Goal: Transaction & Acquisition: Book appointment/travel/reservation

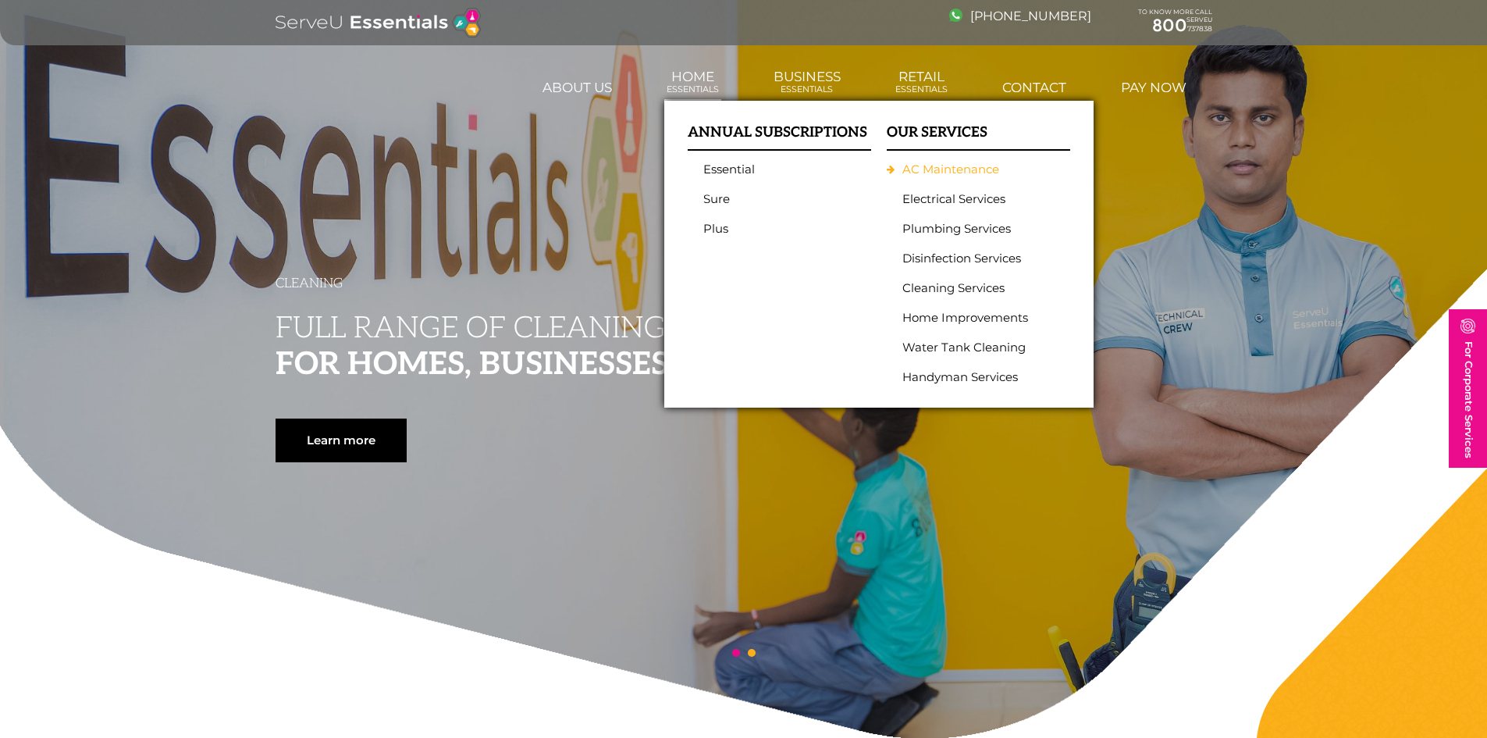
click at [959, 165] on link "AC Maintenance" at bounding box center [975, 169] width 144 height 14
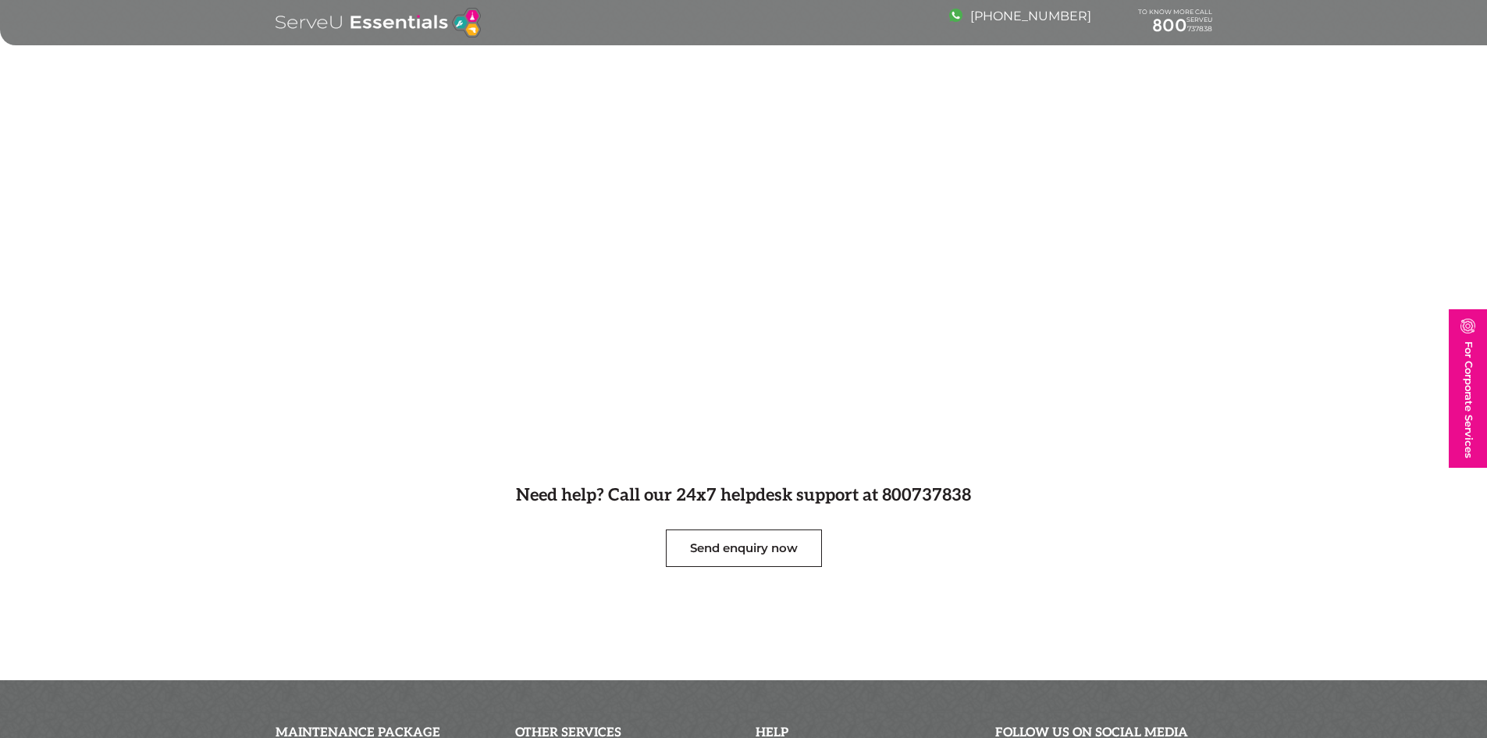
scroll to position [547, 0]
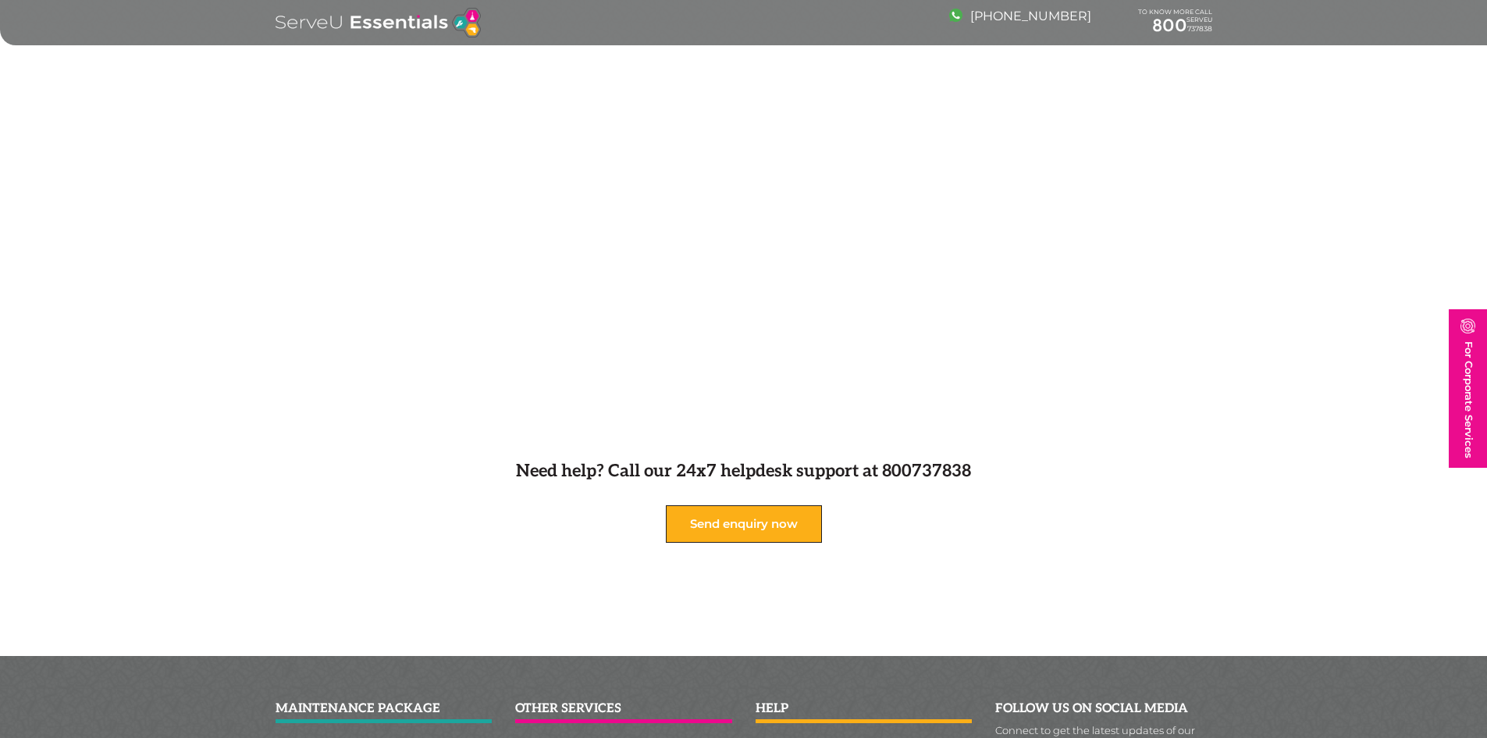
click at [753, 521] on link "Send enquiry now" at bounding box center [744, 523] width 156 height 37
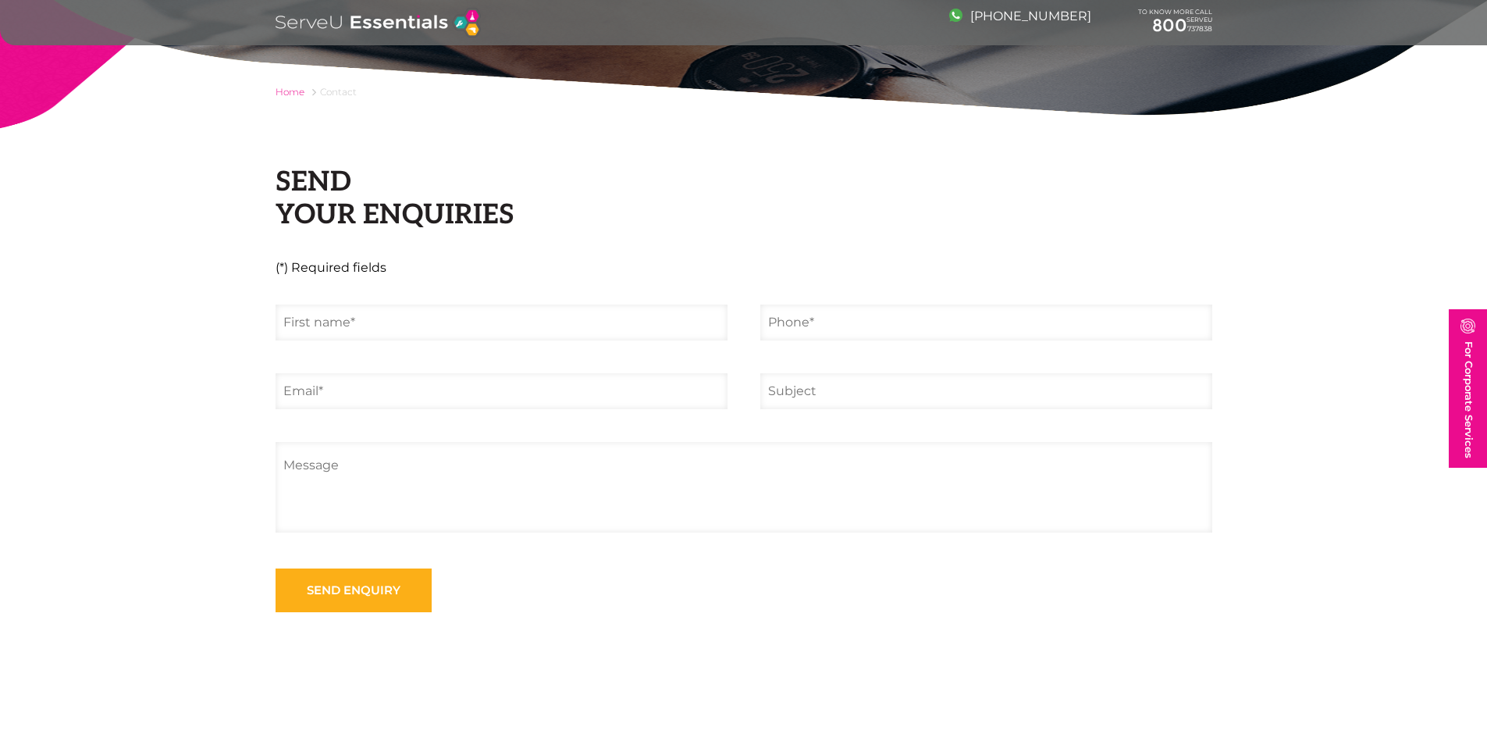
scroll to position [156, 0]
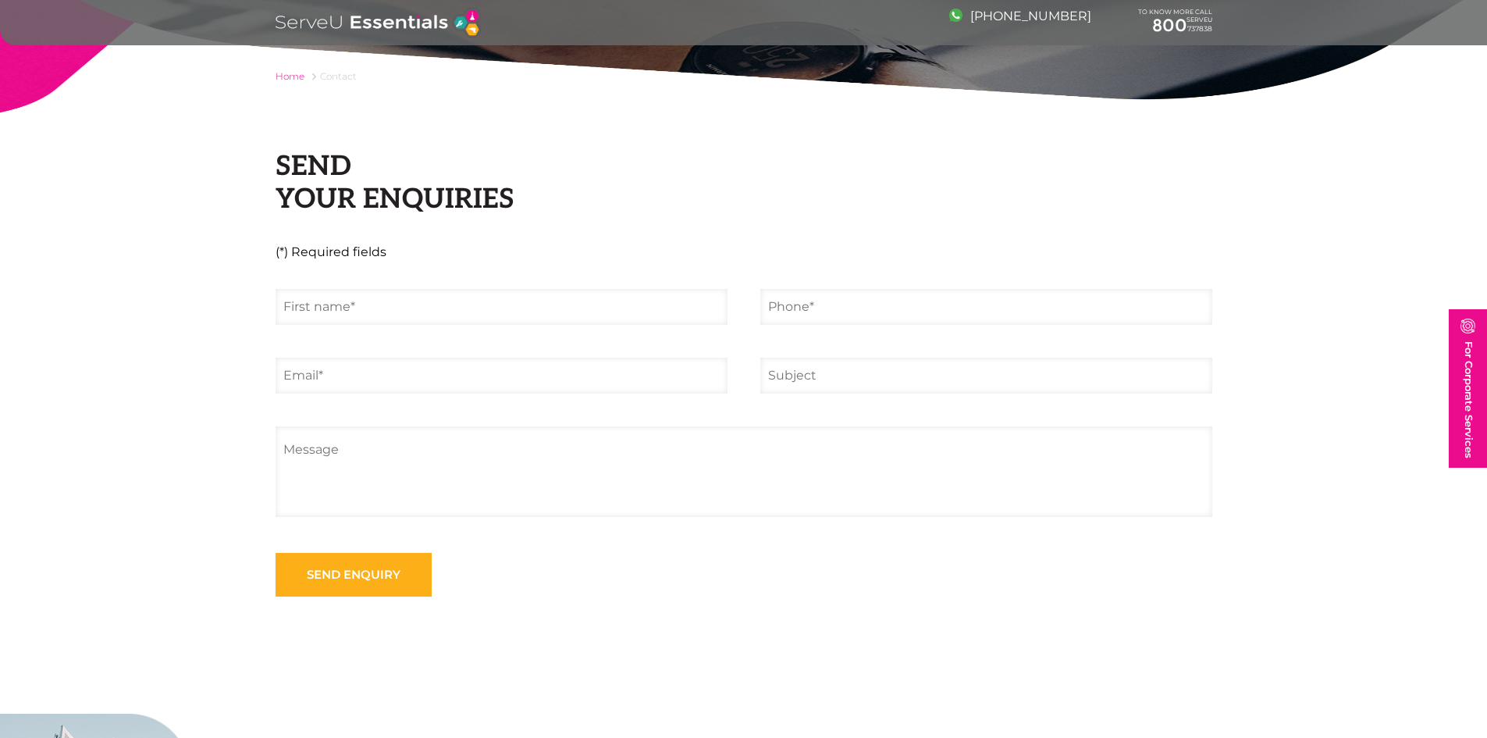
click at [476, 297] on input "text" at bounding box center [502, 307] width 452 height 36
click at [476, 297] on input "MHD MARWAN" at bounding box center [502, 307] width 452 height 36
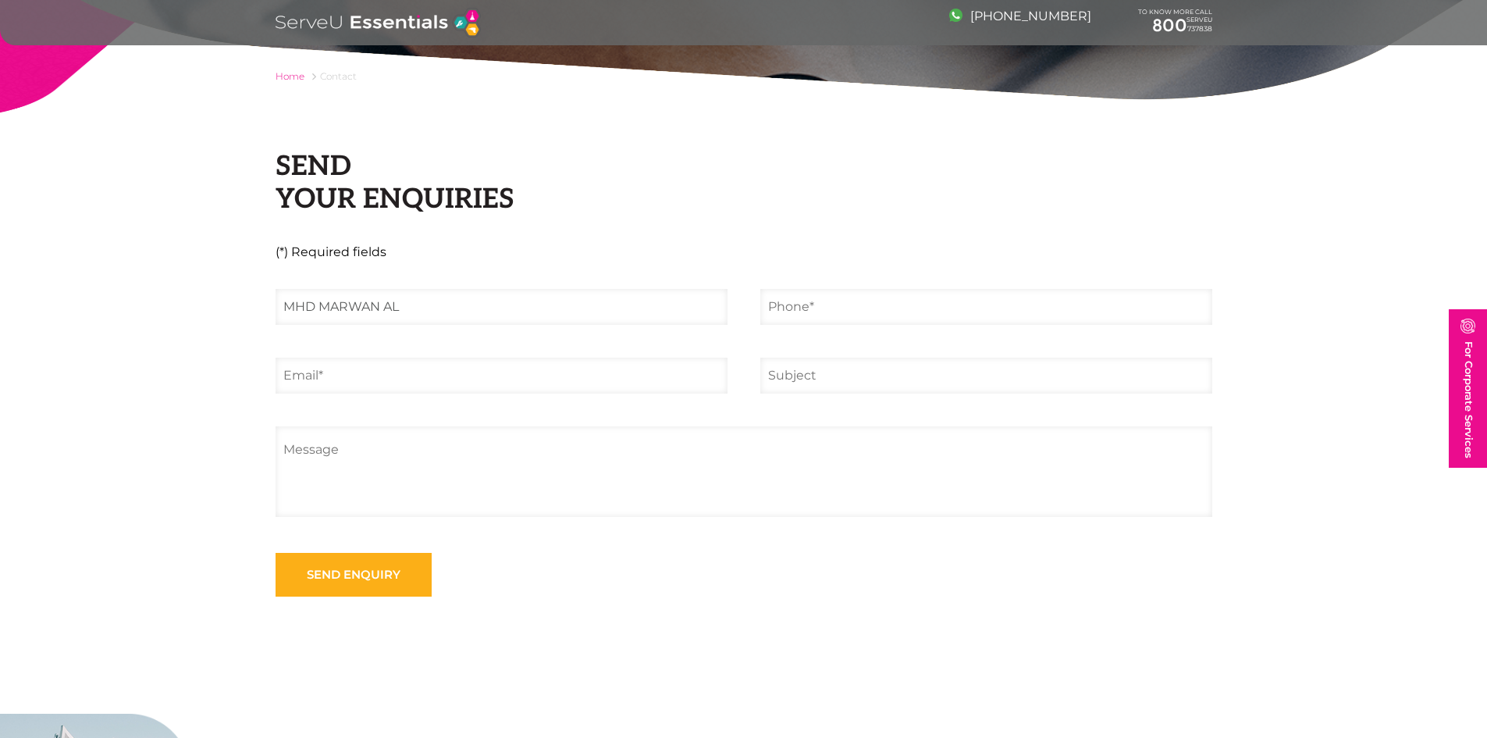
type input "MHD MARWAN AL DIMACHKI"
click at [803, 313] on input "tel" at bounding box center [987, 307] width 452 height 36
type input "0509539143"
type input "voile@emirates.net.ae"
type input "AC SERVICE"
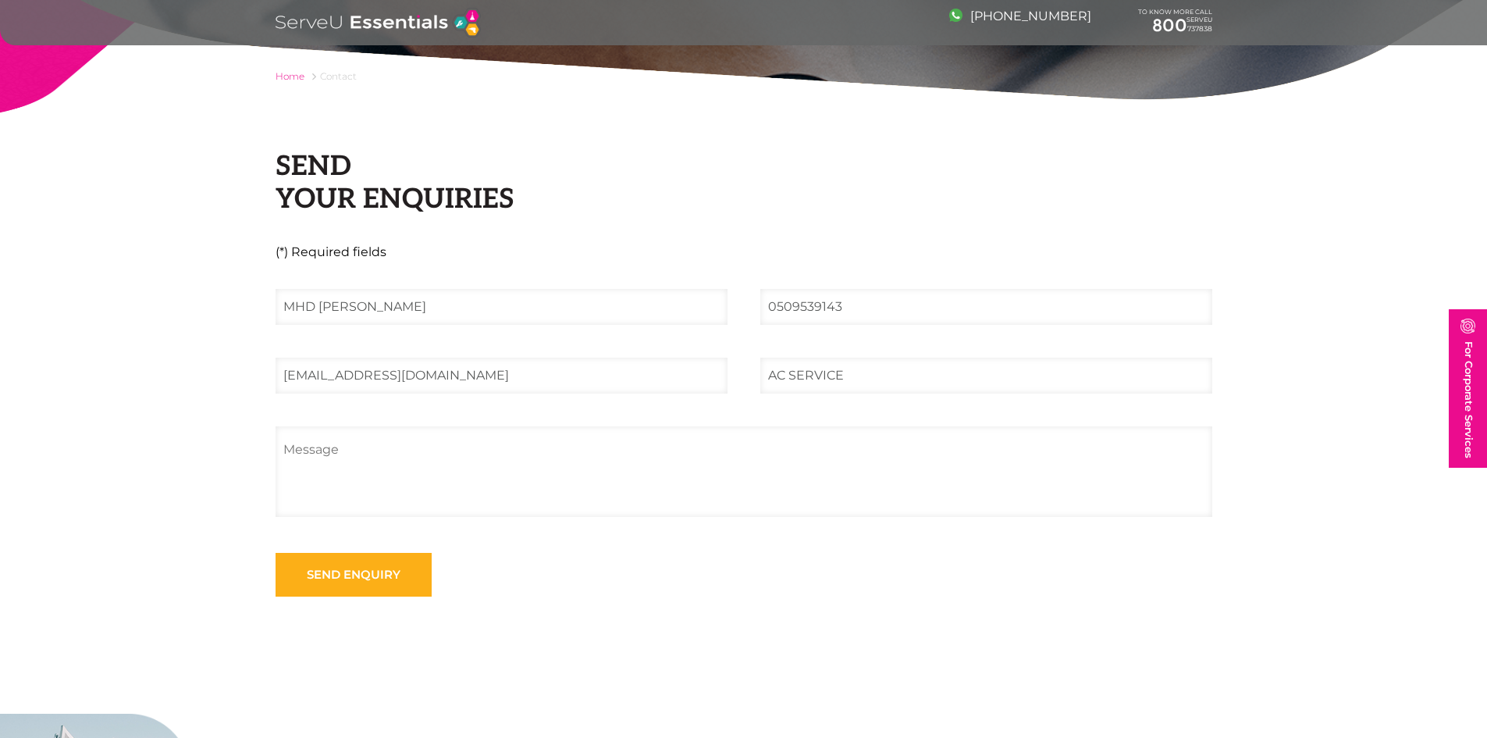
click at [550, 460] on textarea at bounding box center [744, 471] width 937 height 91
paste textarea "NNC1 - Apartment 012"
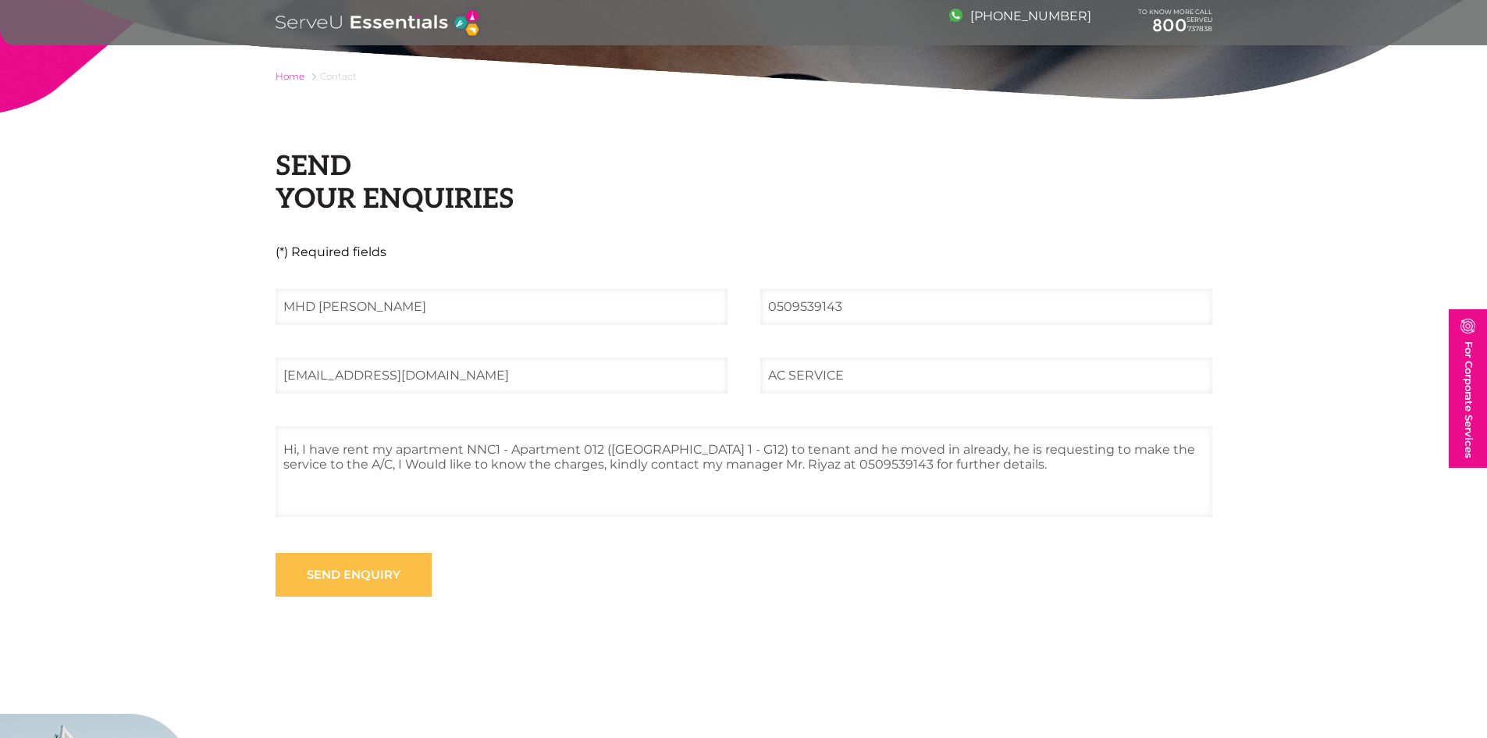
type textarea "Hi, I have rent my apartment NNC1 - Apartment 012 (Norton Court 1 - G12) to ten…"
click at [374, 578] on input "Send enquiry" at bounding box center [354, 575] width 156 height 44
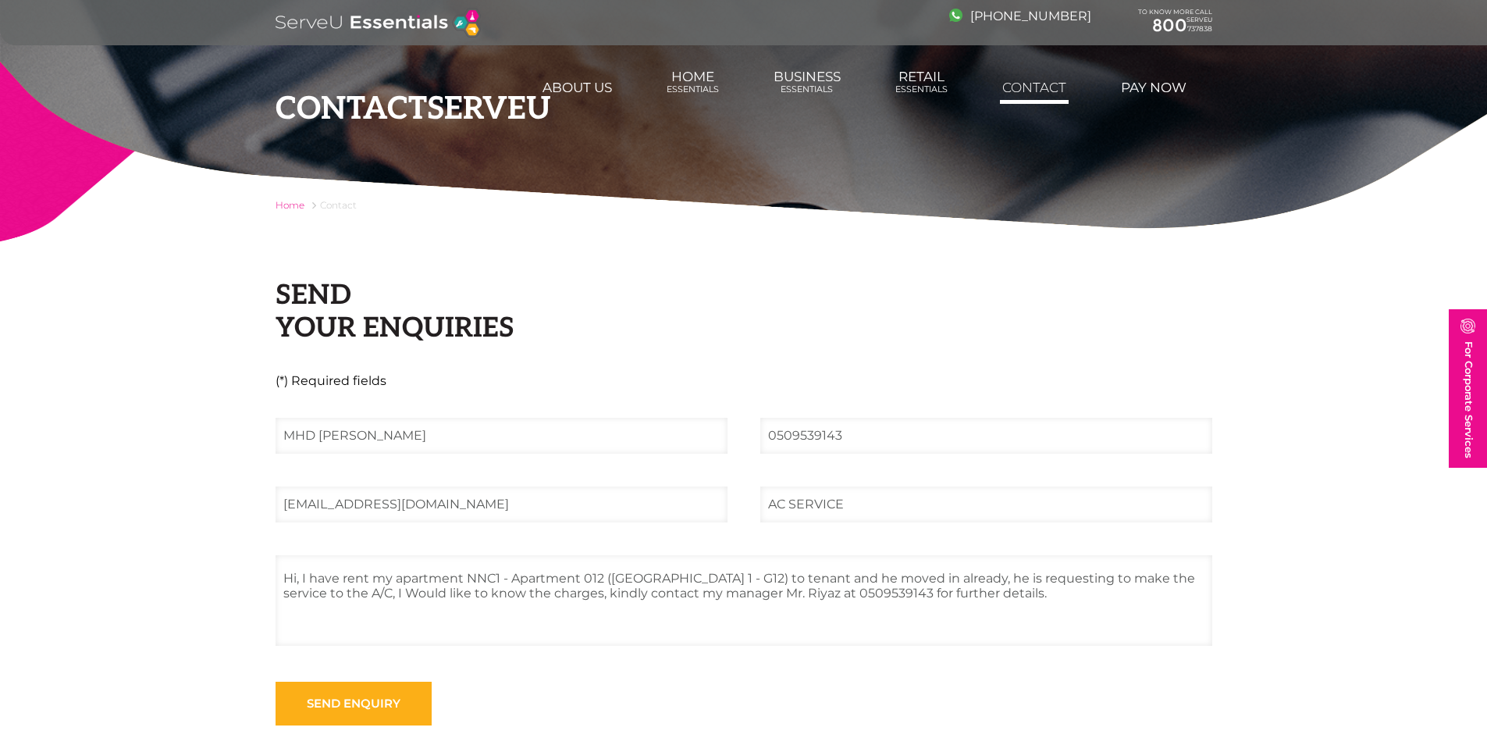
scroll to position [0, 0]
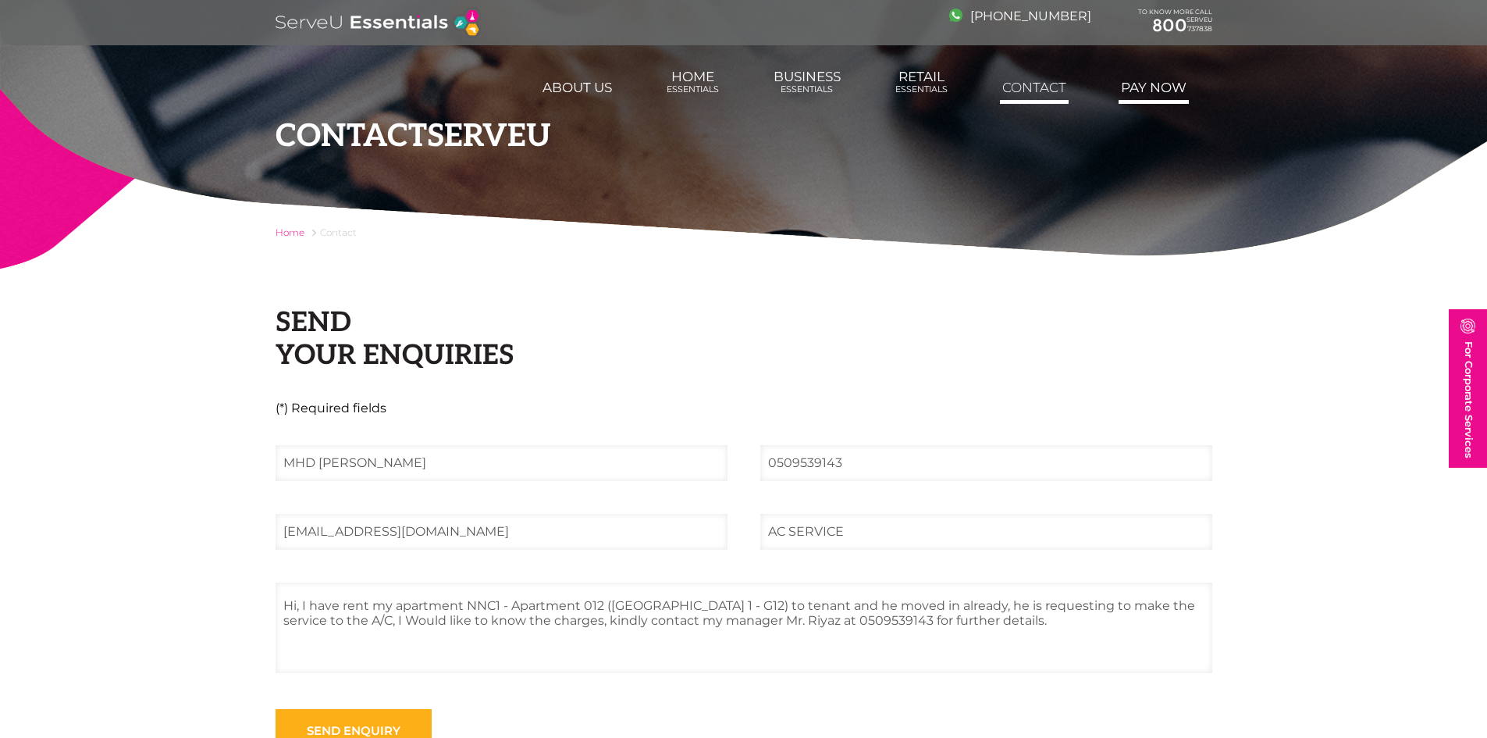
click at [1139, 94] on link "Pay Now" at bounding box center [1154, 87] width 70 height 31
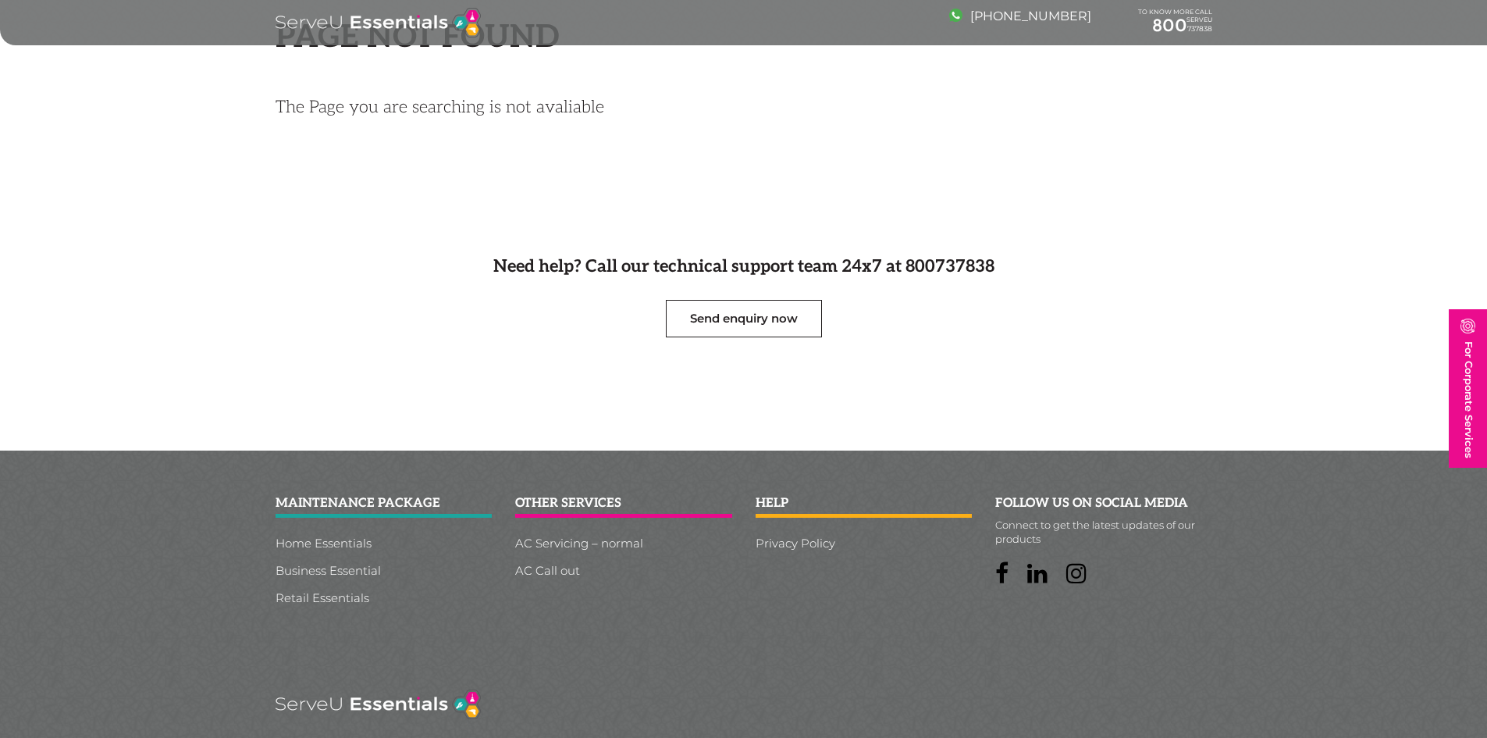
scroll to position [356, 0]
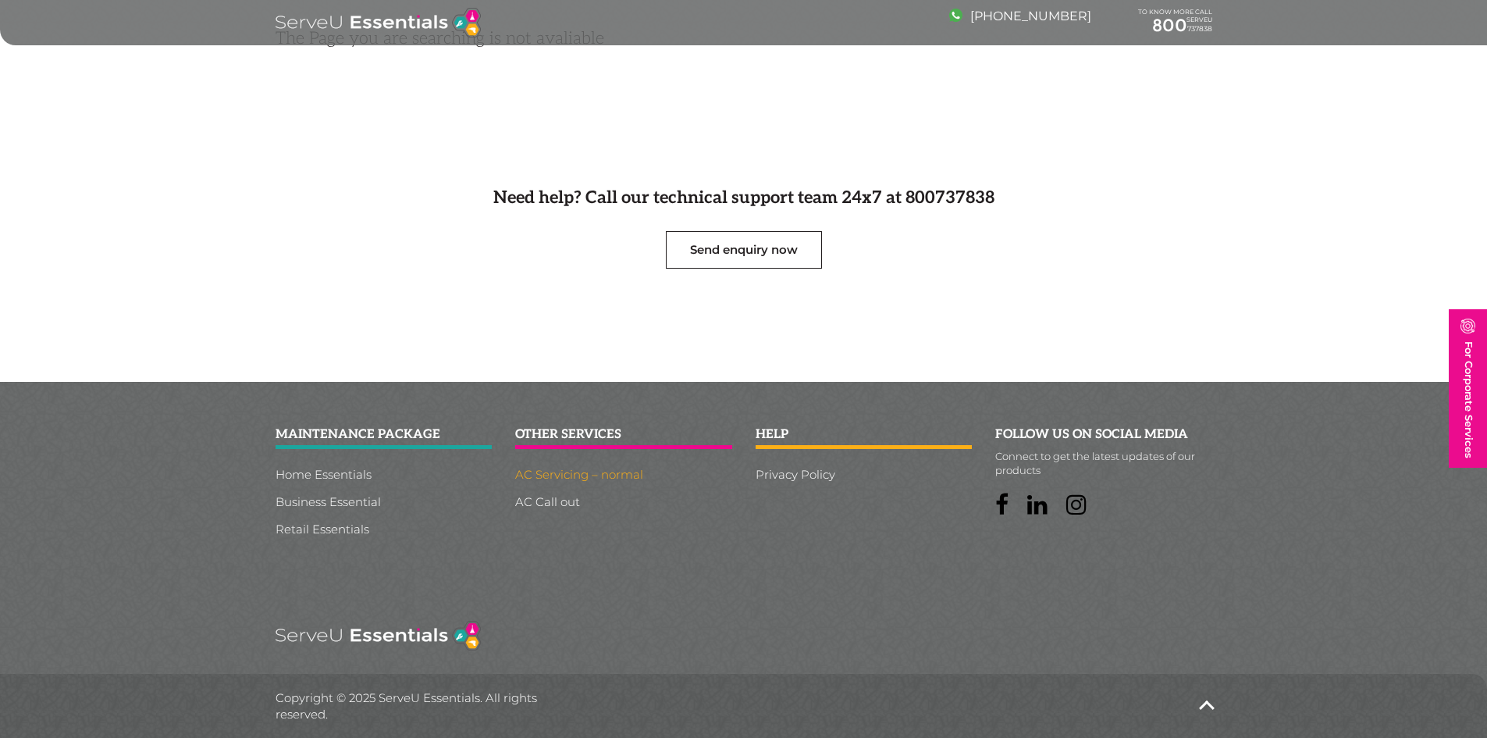
click at [611, 476] on link "AC Servicing – normal" at bounding box center [623, 474] width 217 height 12
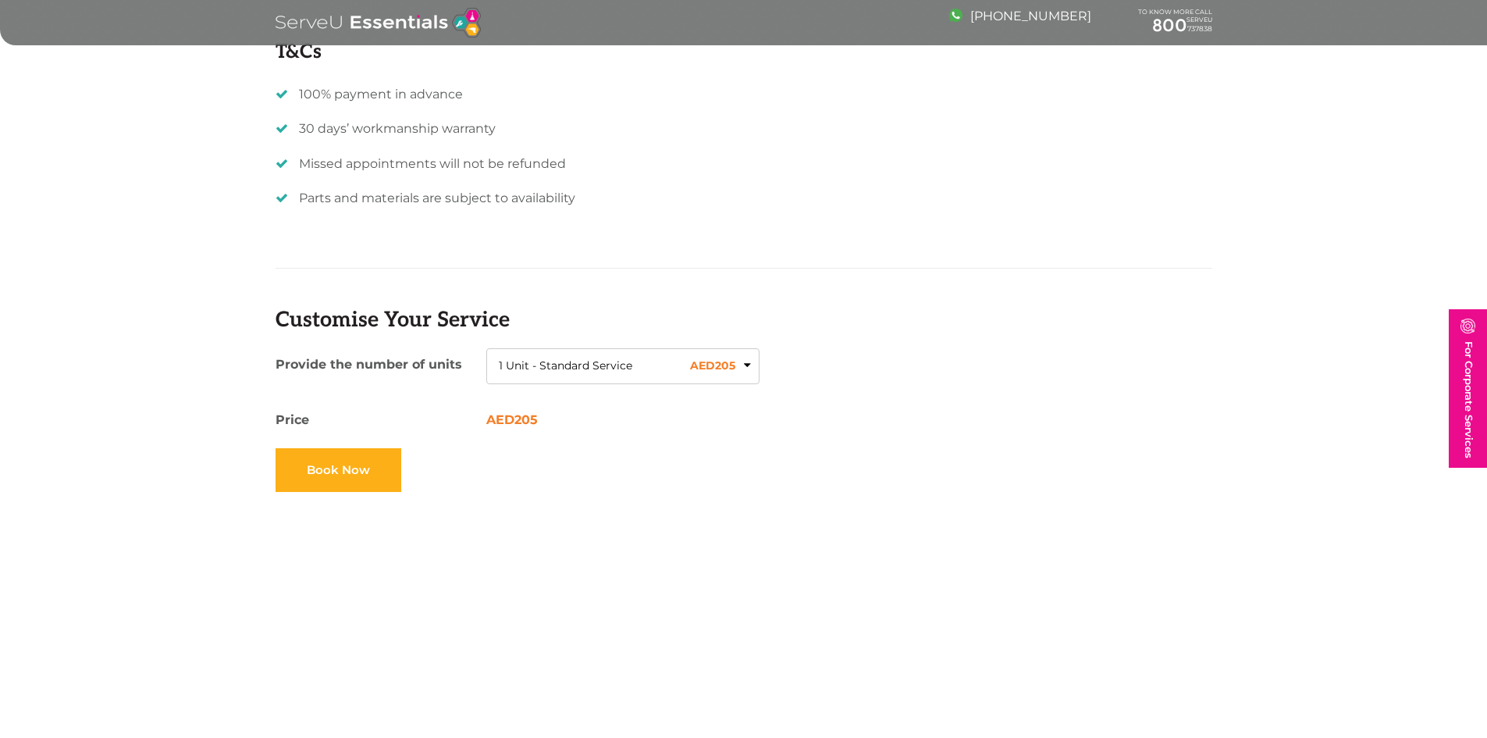
scroll to position [1370, 0]
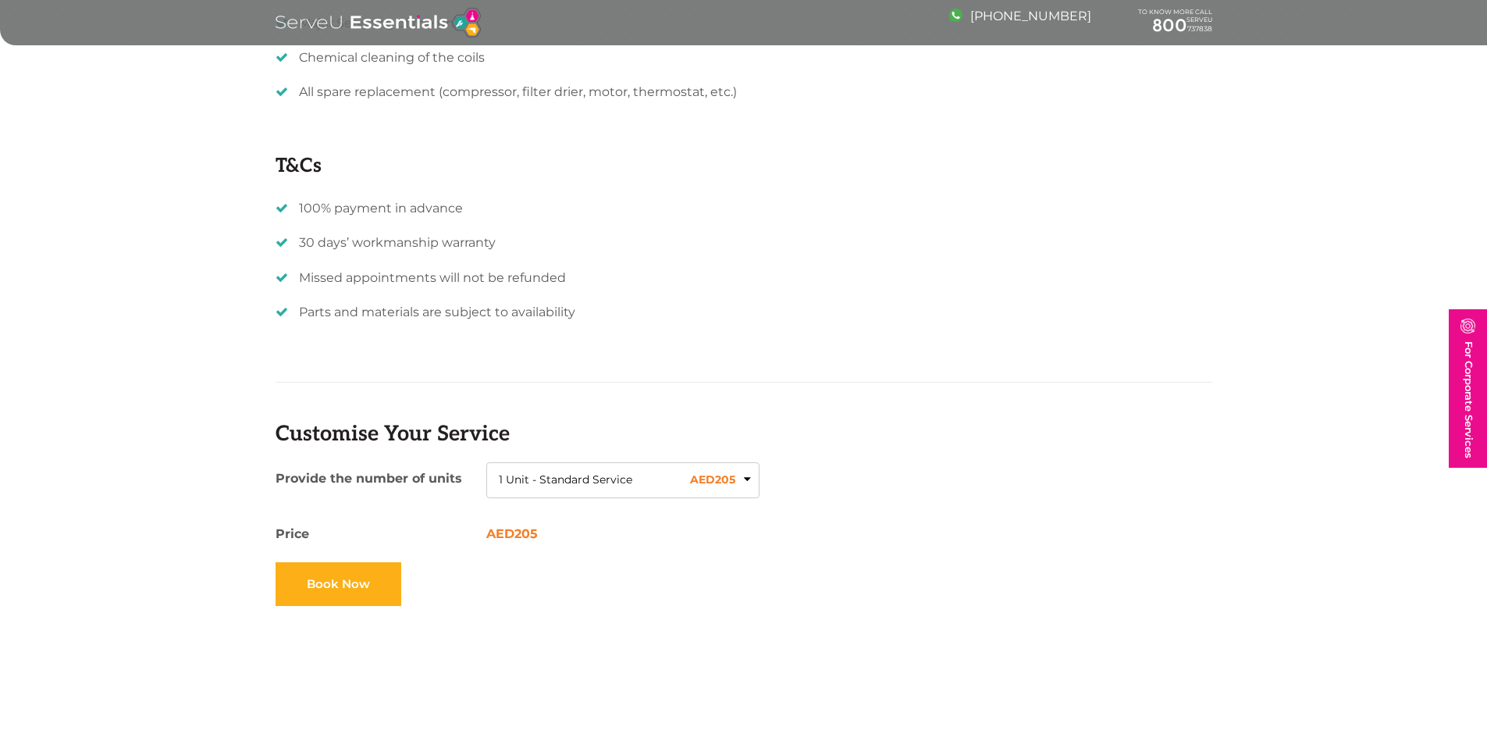
click at [618, 480] on span "1 Unit - Standard Service" at bounding box center [566, 480] width 134 height 16
click at [612, 517] on span "1 Unit - Standard Service" at bounding box center [565, 514] width 134 height 13
click at [607, 490] on button "1 Unit - Standard Service AED 205" at bounding box center [622, 480] width 273 height 36
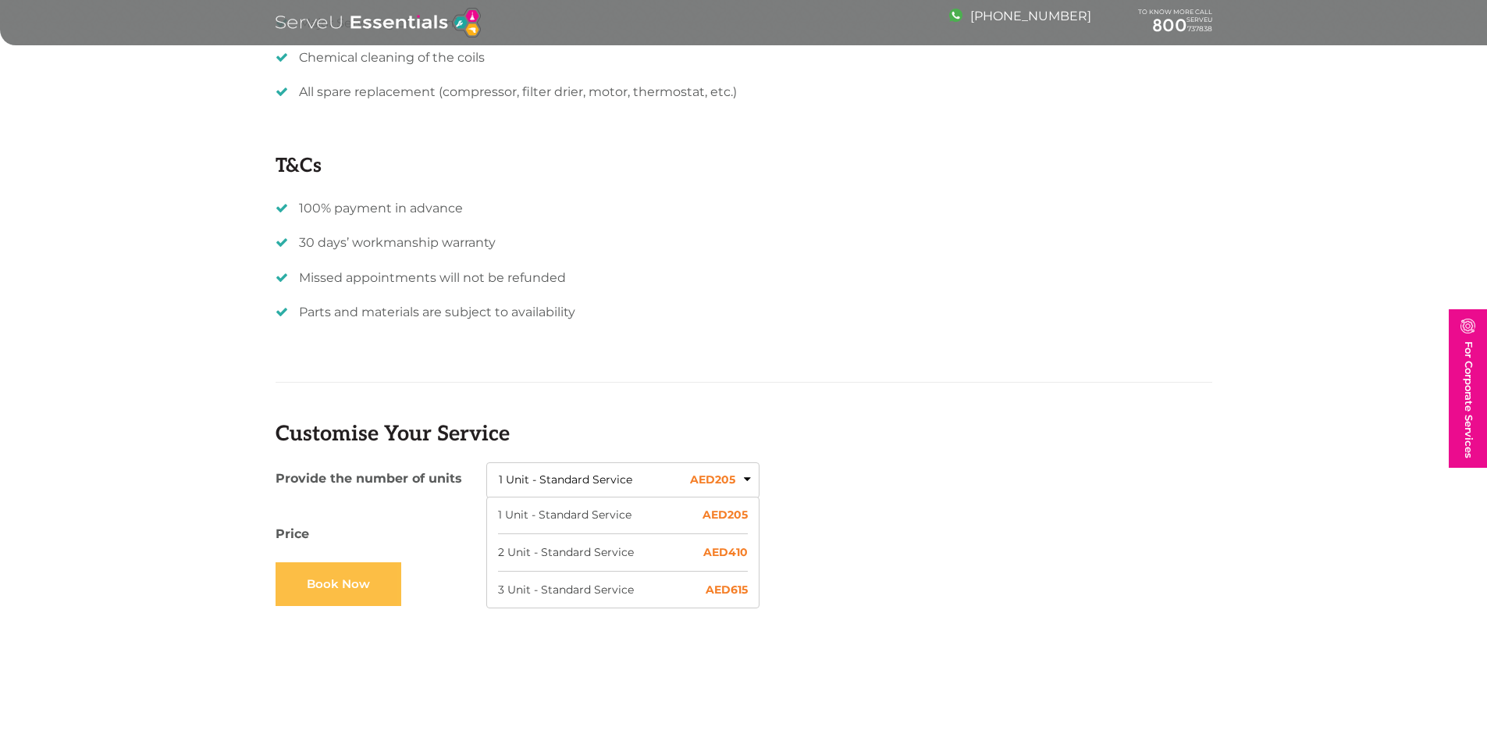
click at [358, 586] on link "Book Now" at bounding box center [339, 584] width 126 height 44
type input "1 Unit - Standard Service"
type input "205"
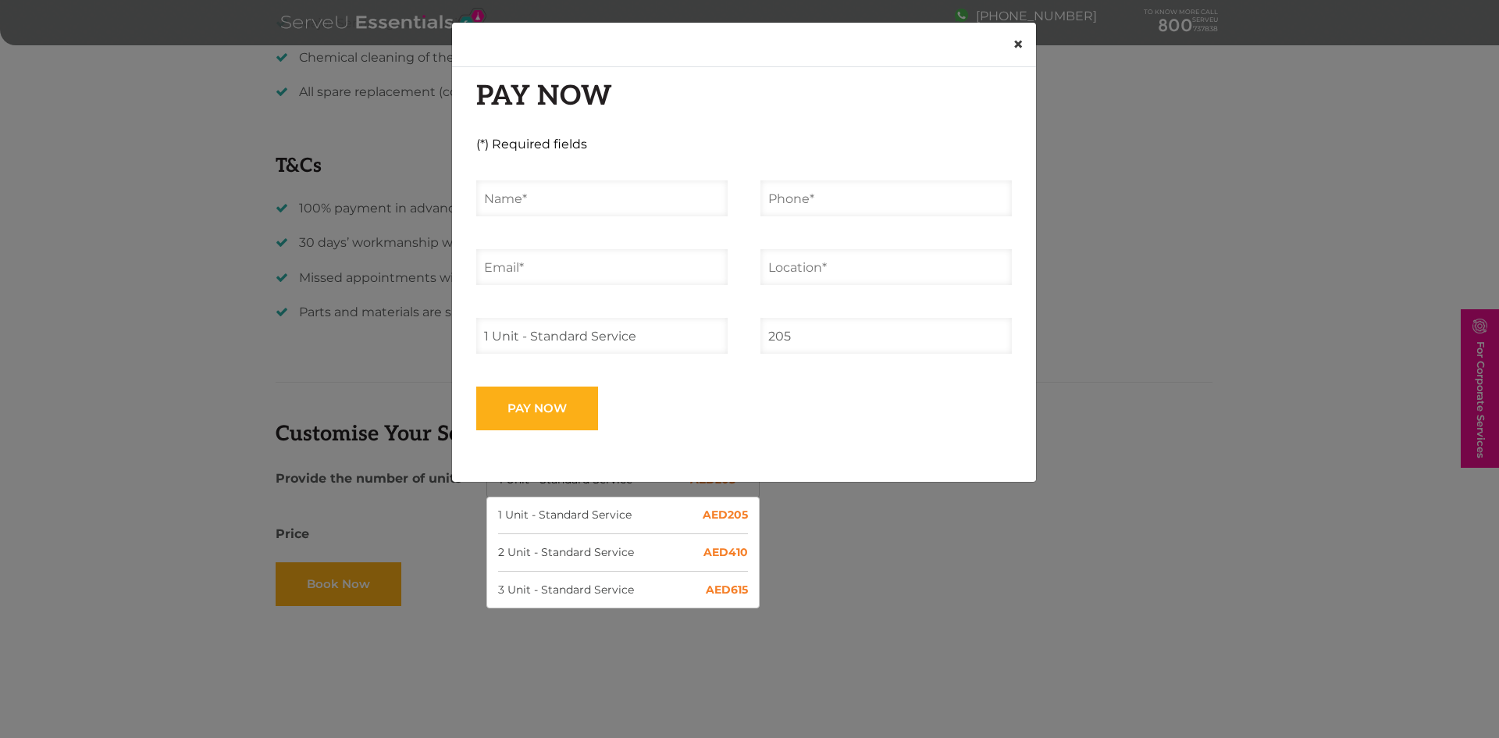
click at [1014, 43] on span "×" at bounding box center [1018, 44] width 11 height 23
